Goal: Task Accomplishment & Management: Manage account settings

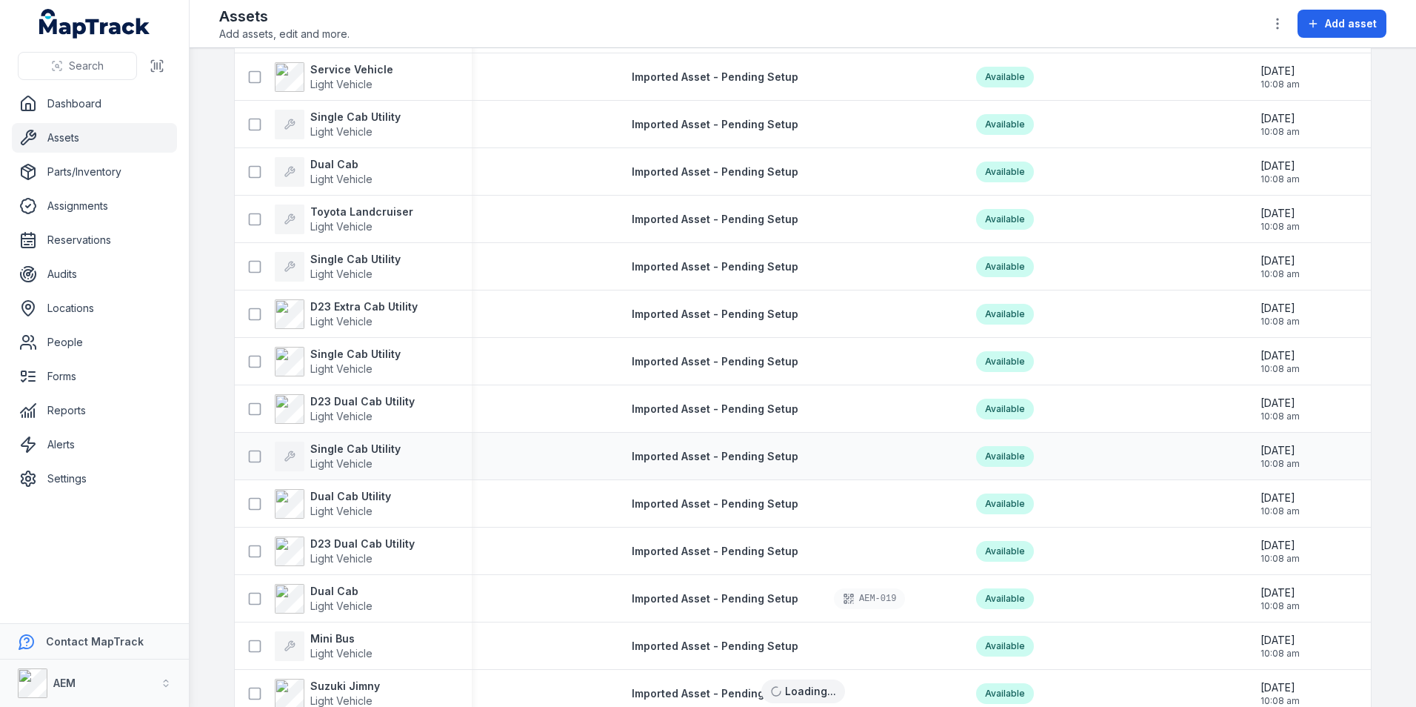
scroll to position [556, 0]
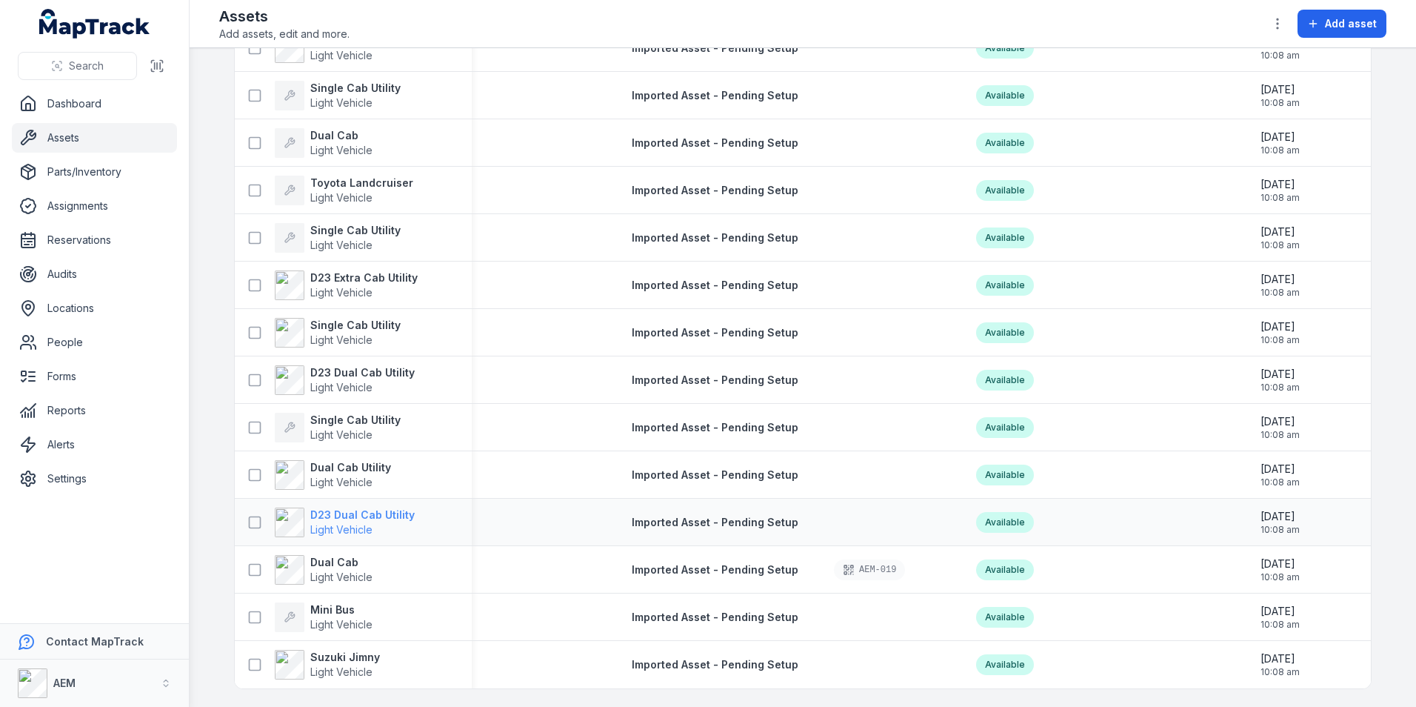
click at [353, 507] on strong "D23 Dual Cab Utility" at bounding box center [362, 514] width 104 height 15
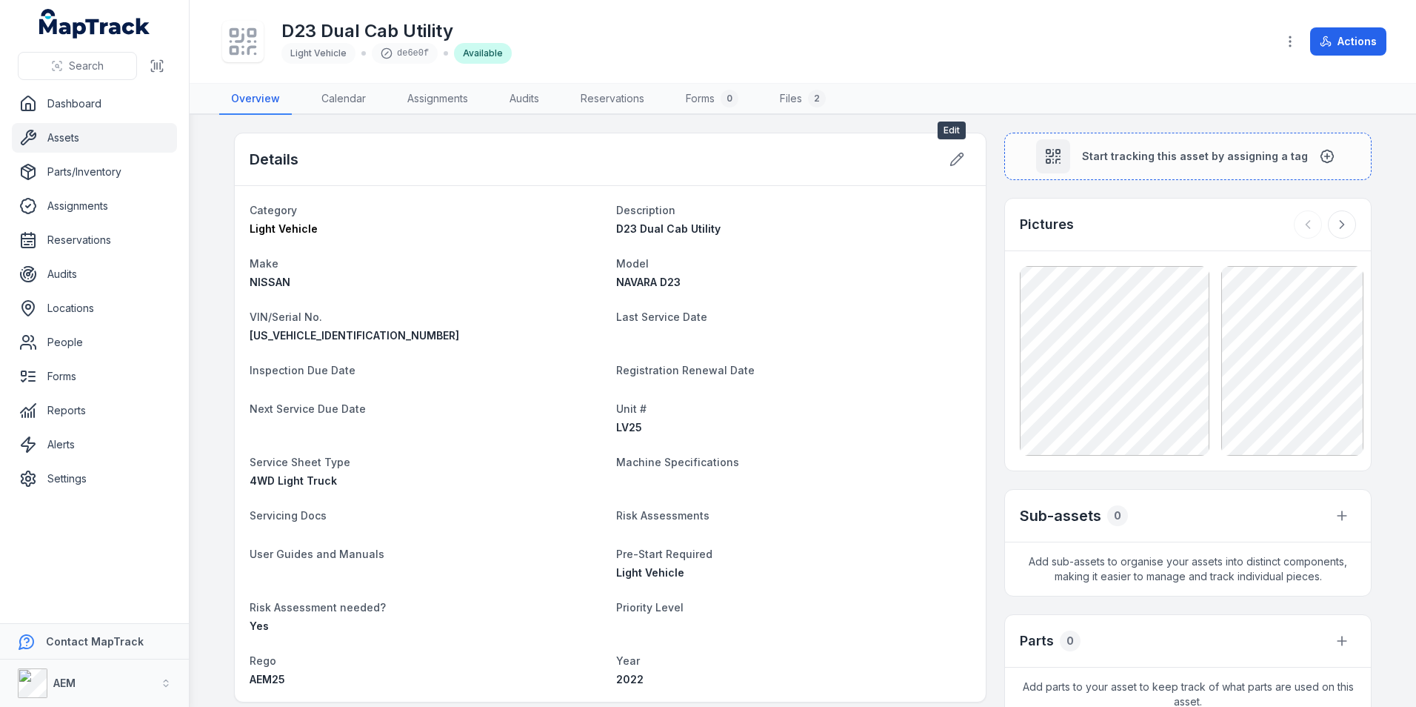
click at [956, 144] on div "Details" at bounding box center [610, 159] width 751 height 53
click at [927, 174] on div "Details" at bounding box center [610, 159] width 751 height 53
click at [951, 144] on div "Details" at bounding box center [610, 159] width 751 height 53
click at [955, 161] on icon at bounding box center [957, 159] width 15 height 15
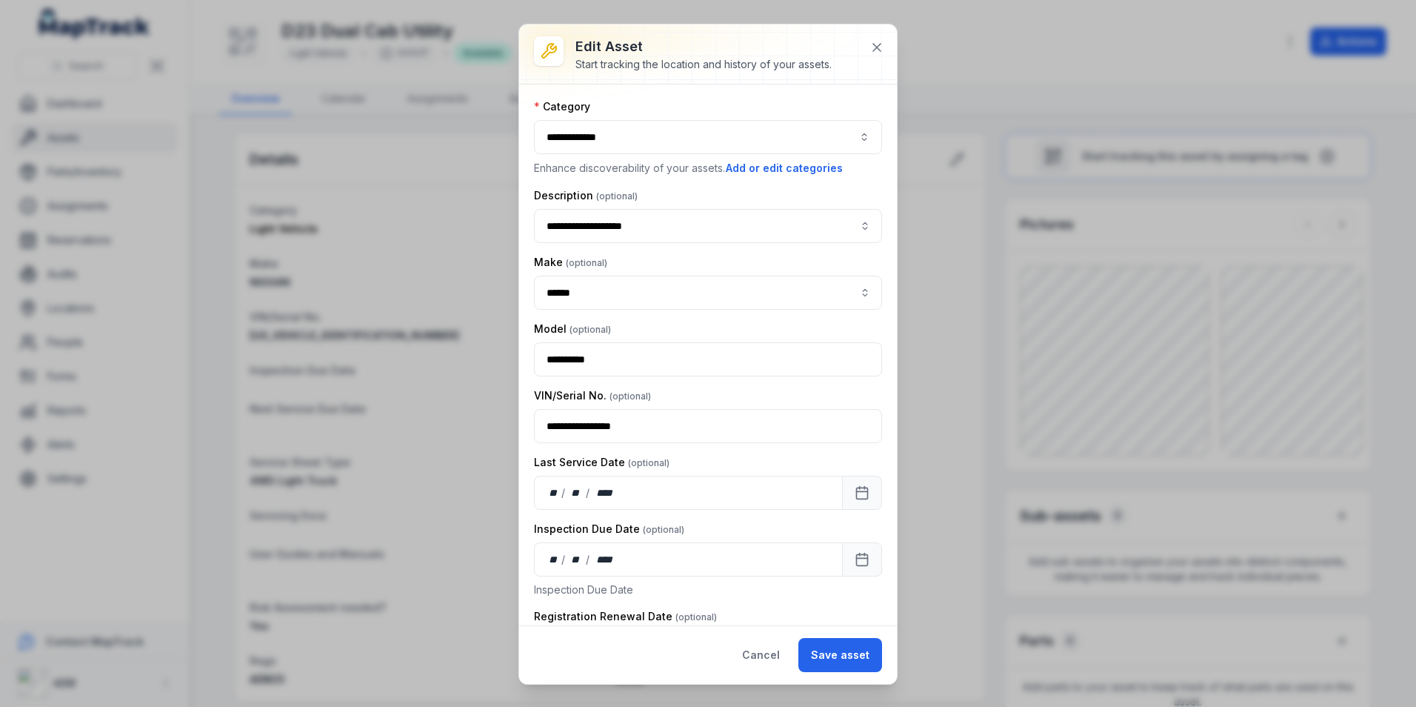
scroll to position [74, 0]
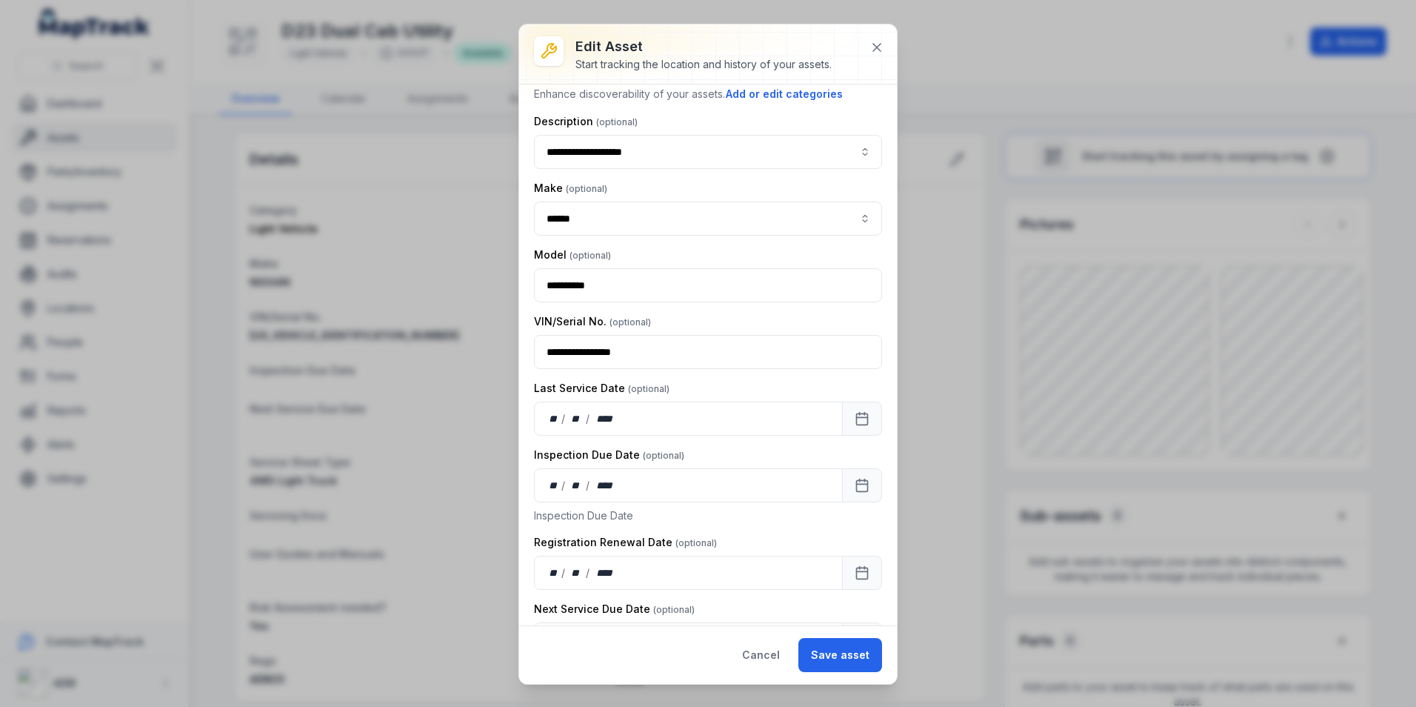
click at [546, 397] on div "Last Service Date ** / ** / ****" at bounding box center [708, 408] width 348 height 55
click at [560, 417] on div "**" at bounding box center [554, 418] width 15 height 15
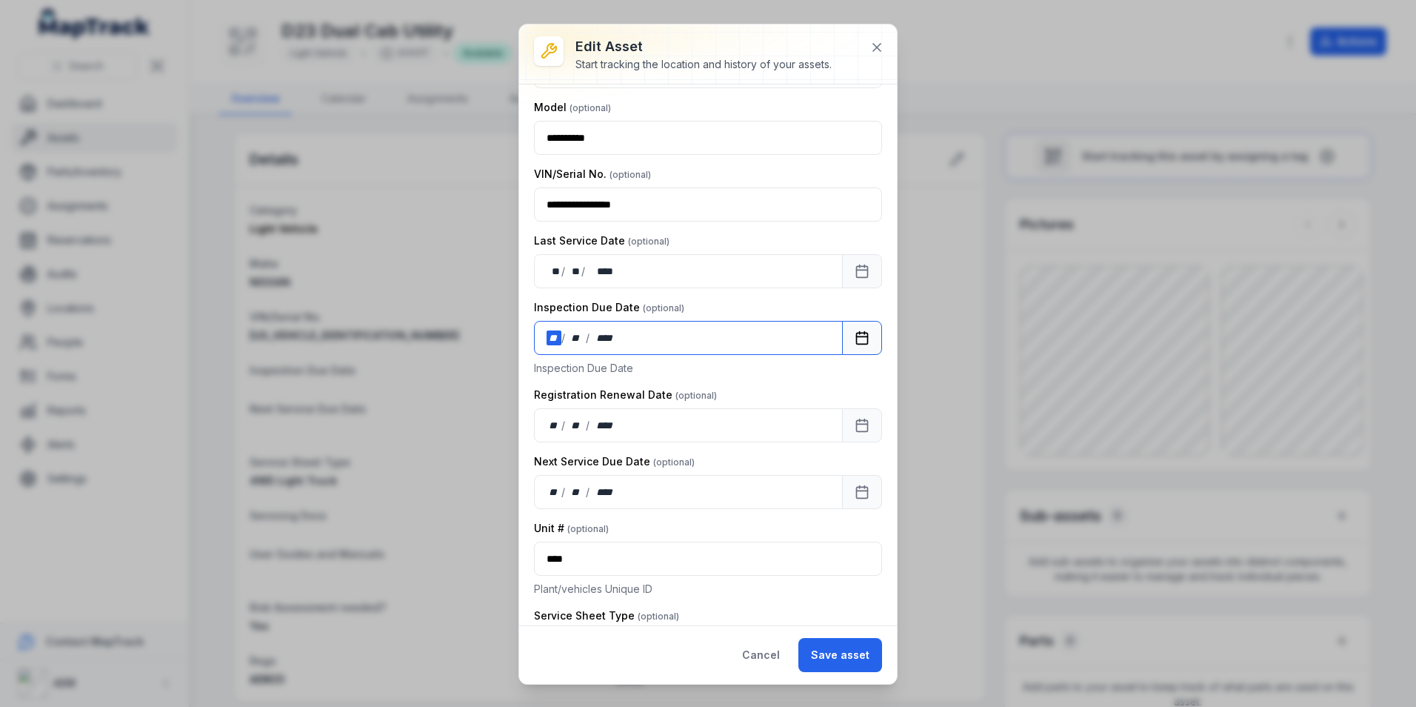
scroll to position [222, 0]
click at [830, 657] on button "Save asset" at bounding box center [841, 655] width 84 height 34
